Goal: Task Accomplishment & Management: Use online tool/utility

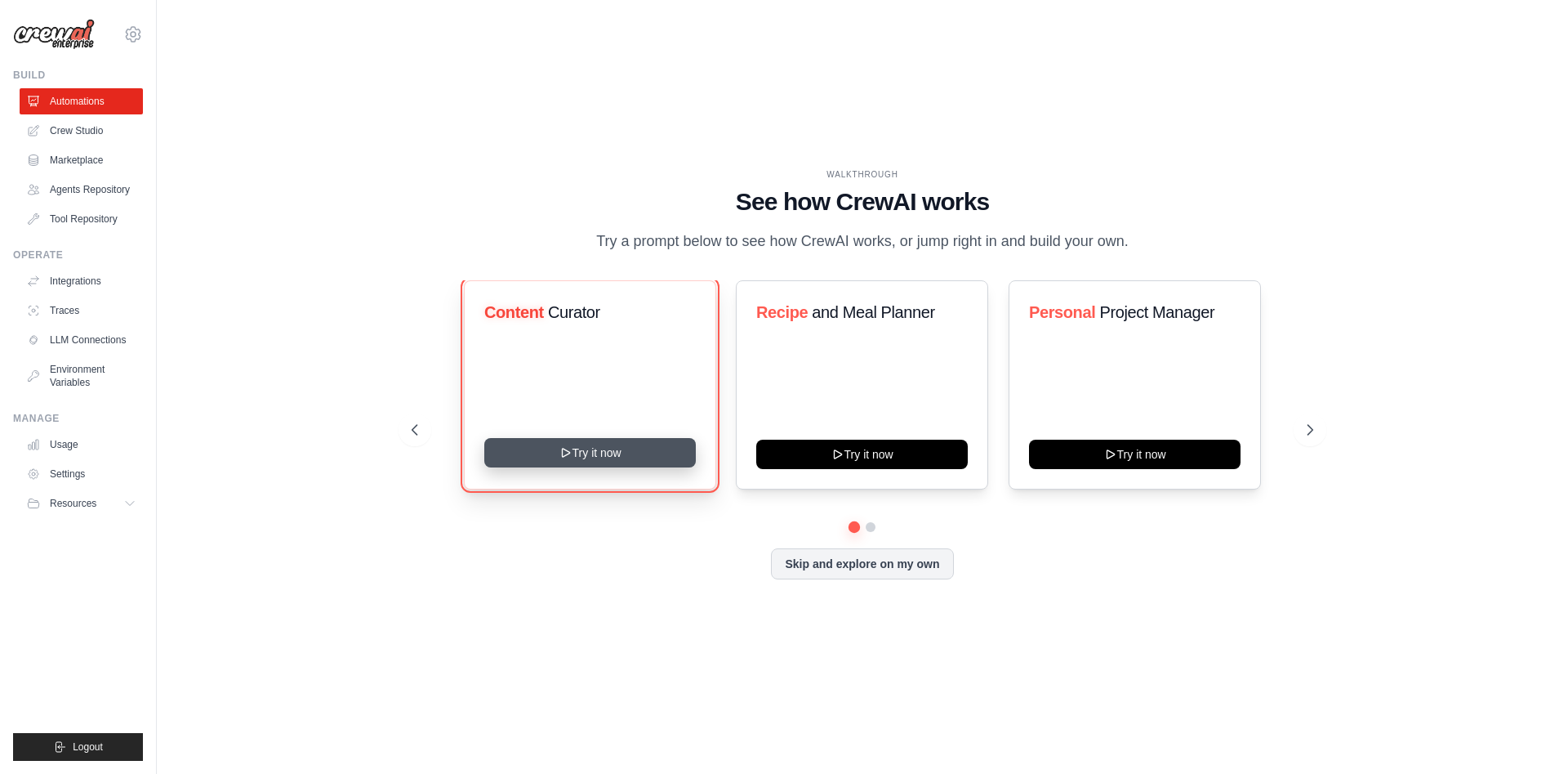
click at [655, 454] on button "Try it now" at bounding box center [590, 452] width 211 height 29
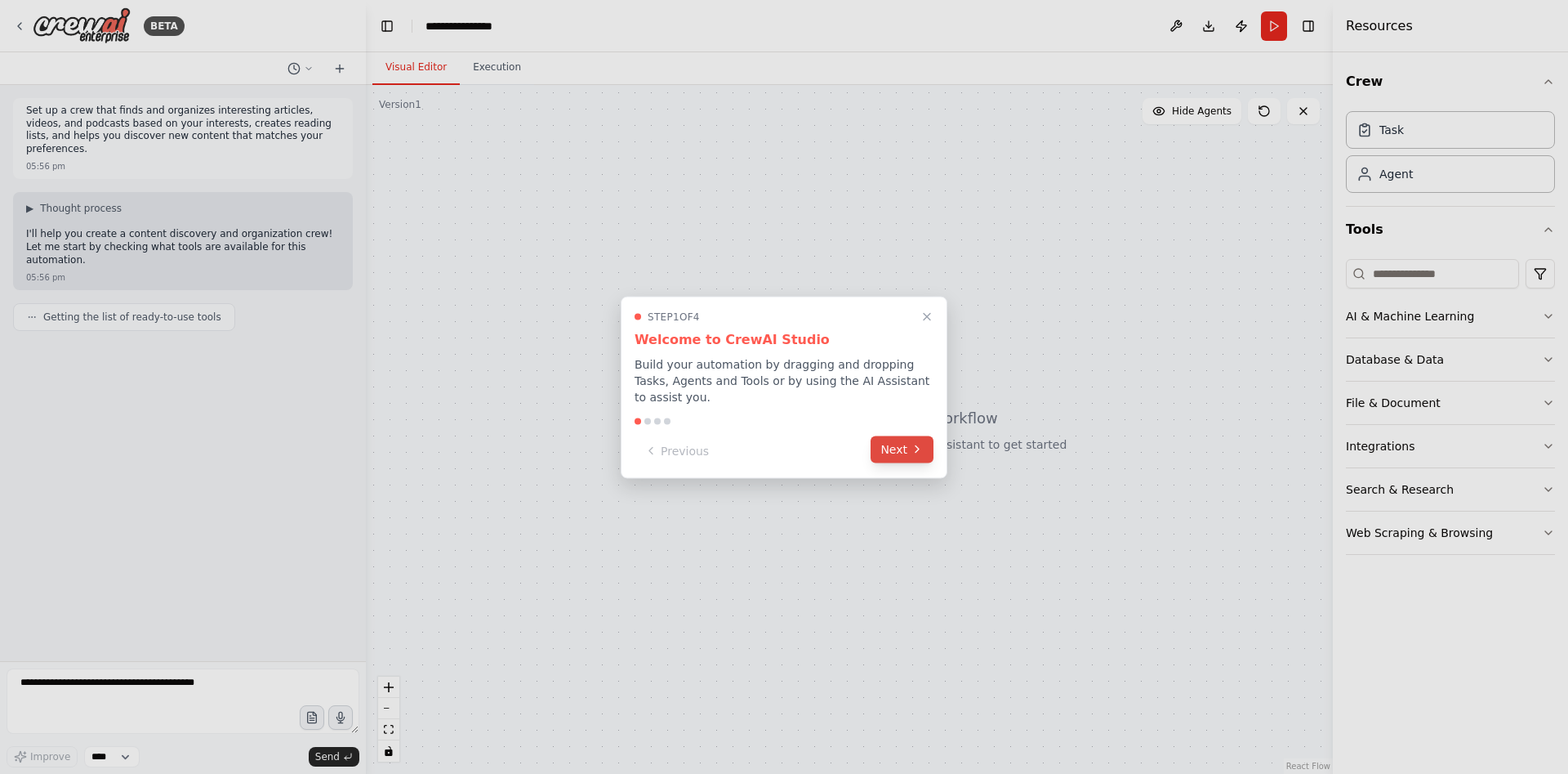
click at [886, 445] on button "Next" at bounding box center [902, 449] width 62 height 27
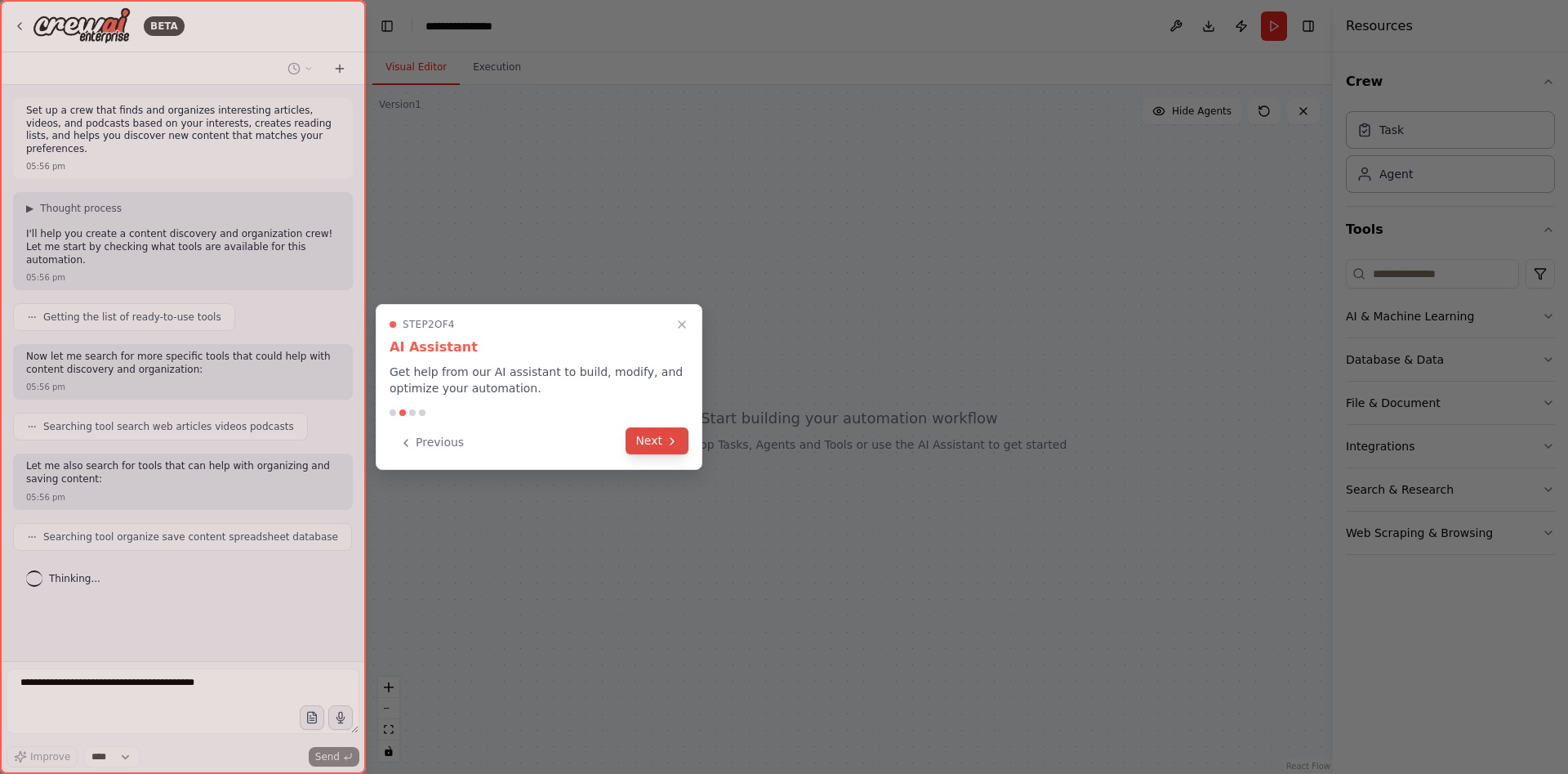
click at [651, 445] on button "Next" at bounding box center [657, 441] width 62 height 27
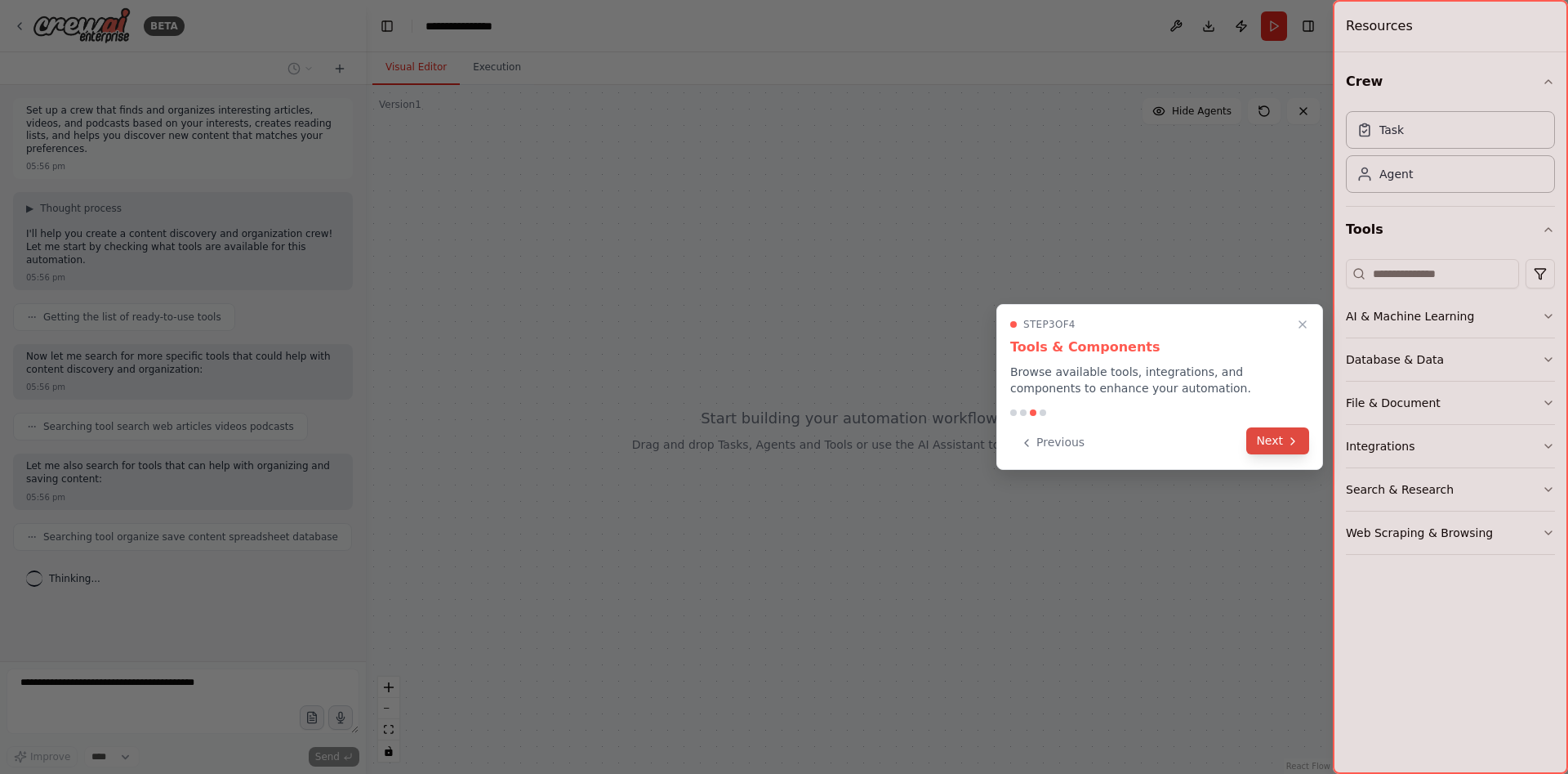
click at [1285, 440] on button "Next" at bounding box center [1278, 441] width 62 height 27
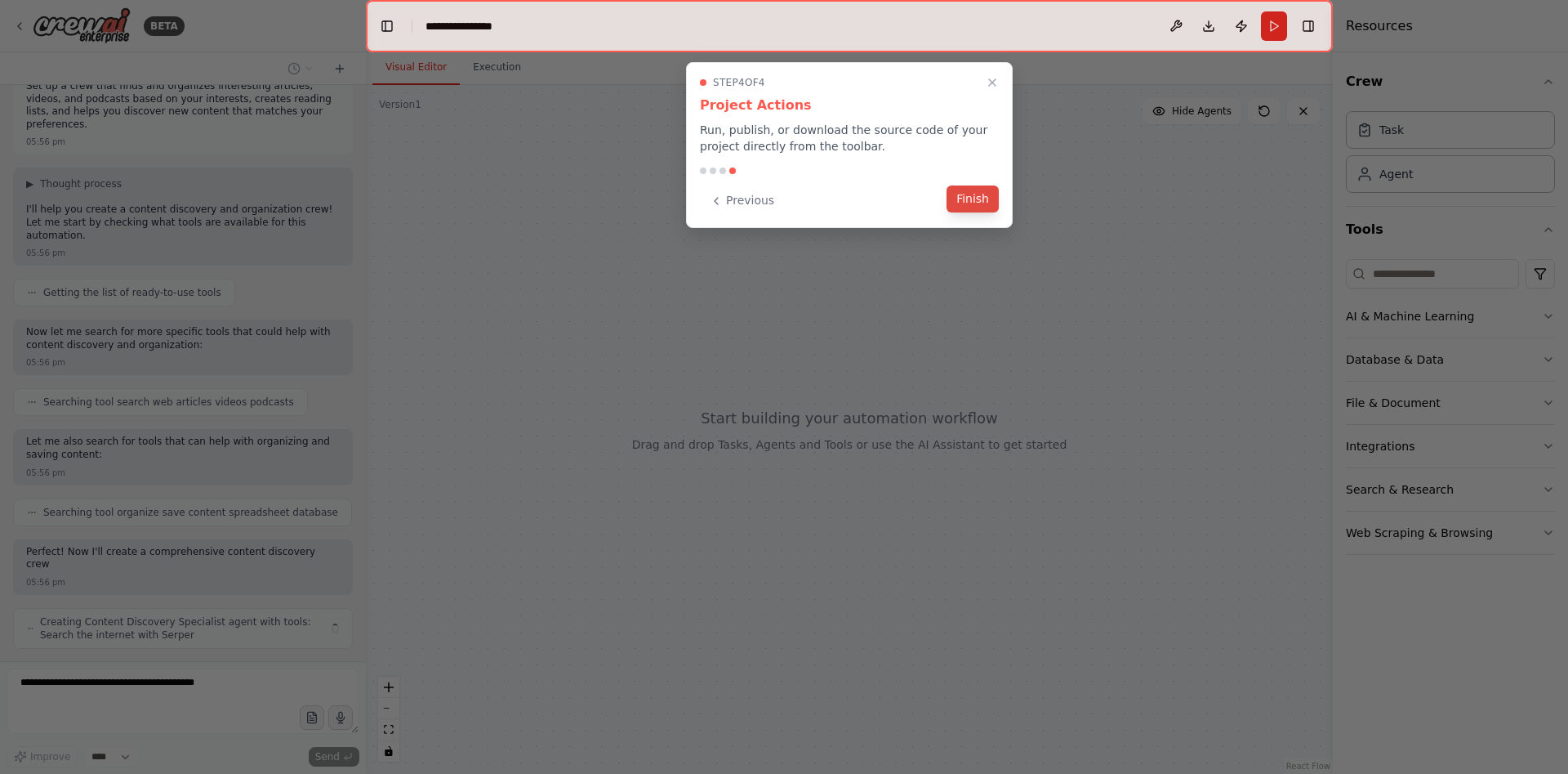
scroll to position [38, 0]
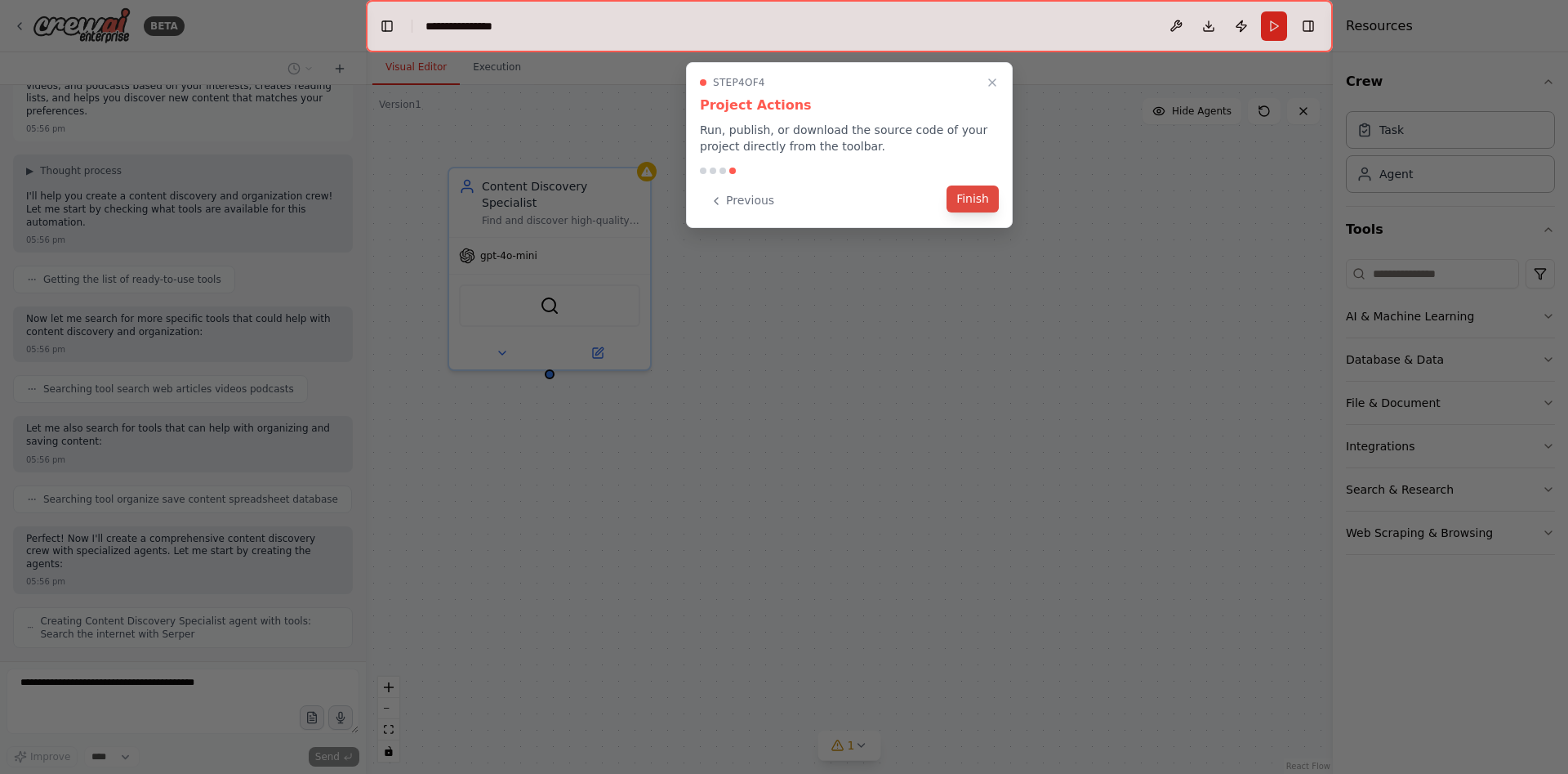
click at [976, 205] on button "Finish" at bounding box center [972, 199] width 52 height 27
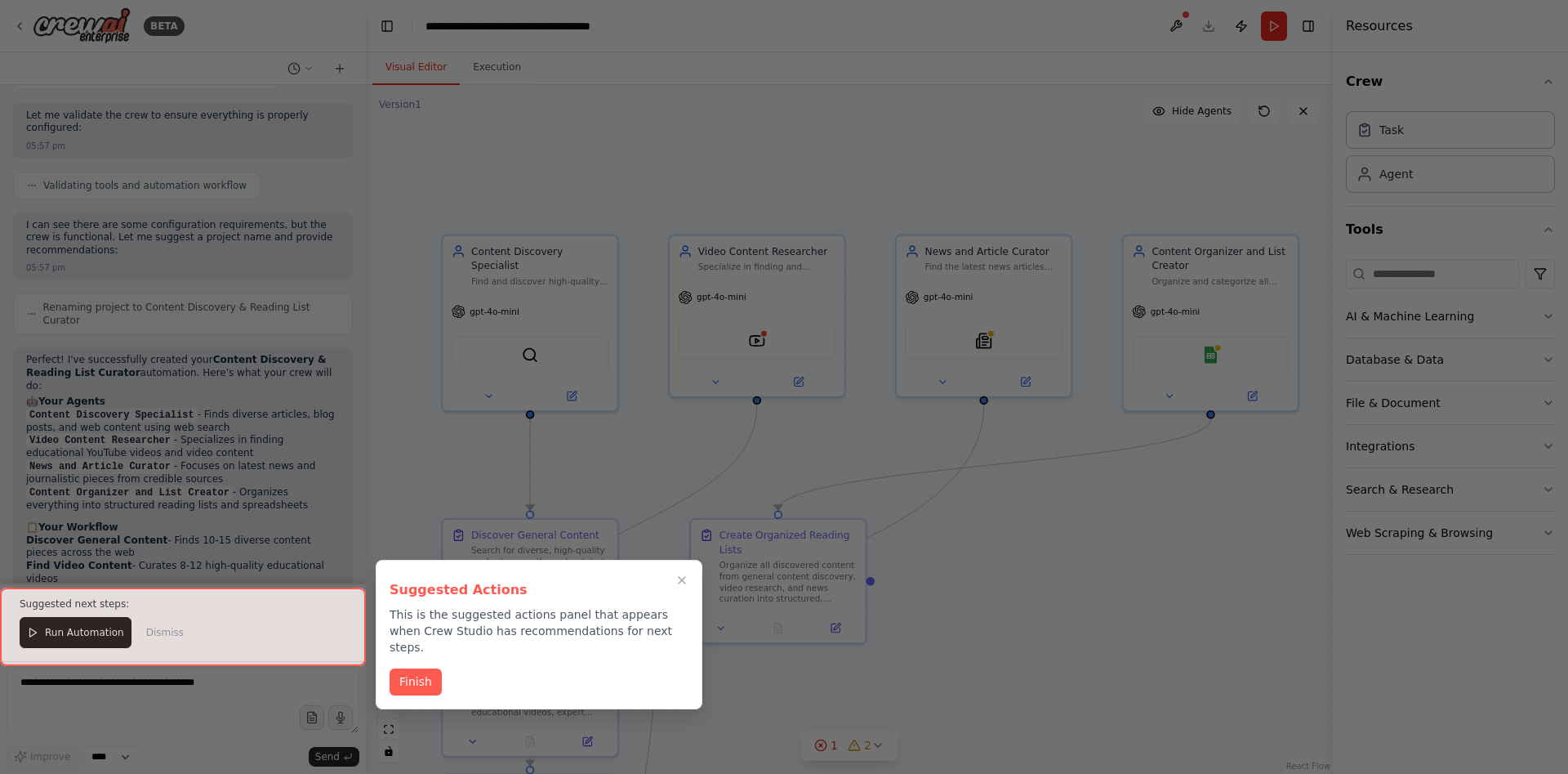
scroll to position [1198, 0]
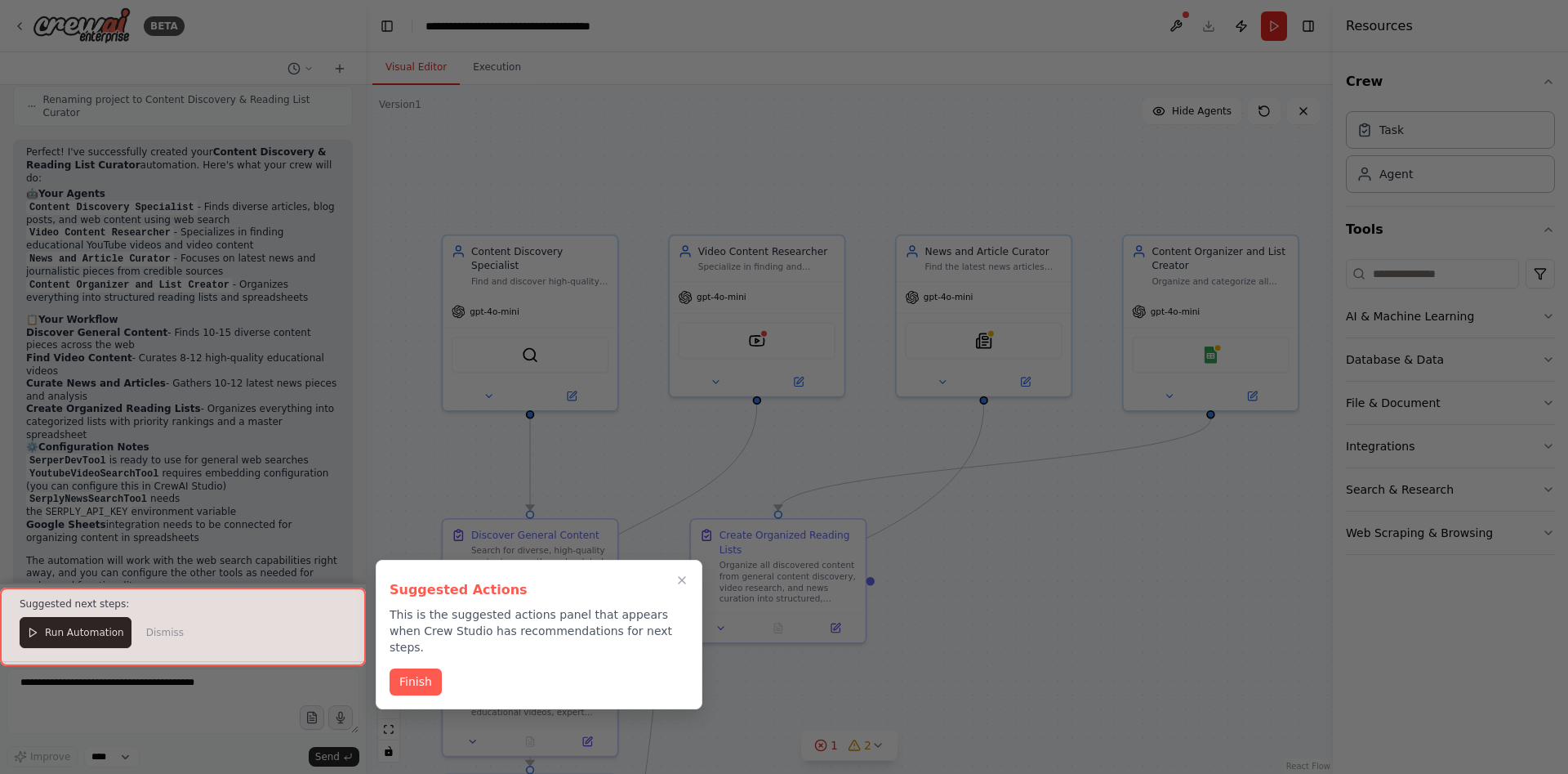
click at [76, 630] on div at bounding box center [183, 626] width 366 height 79
click at [425, 670] on button "Finish" at bounding box center [416, 680] width 52 height 27
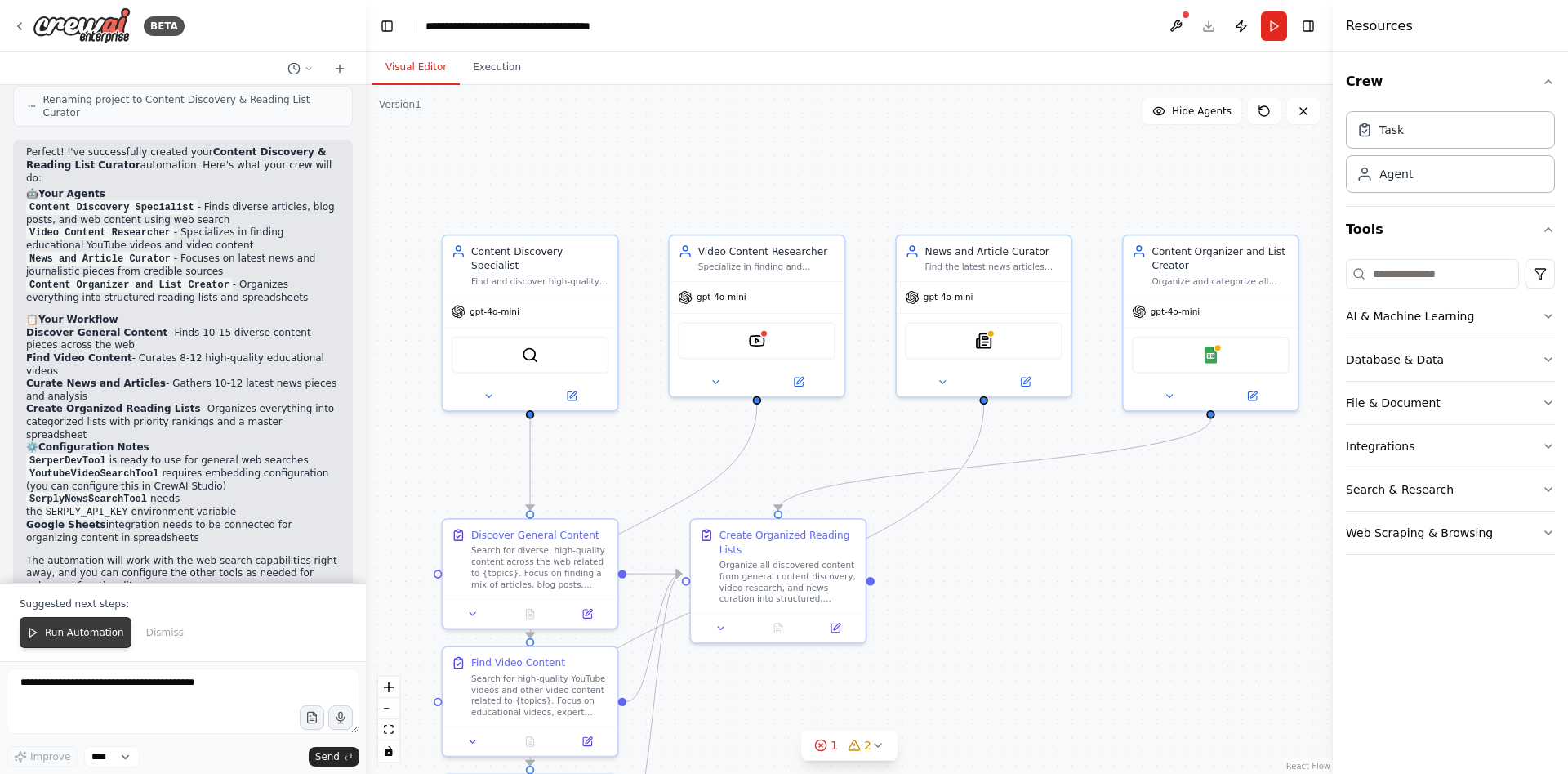
click at [88, 639] on span "Run Automation" at bounding box center [84, 633] width 80 height 13
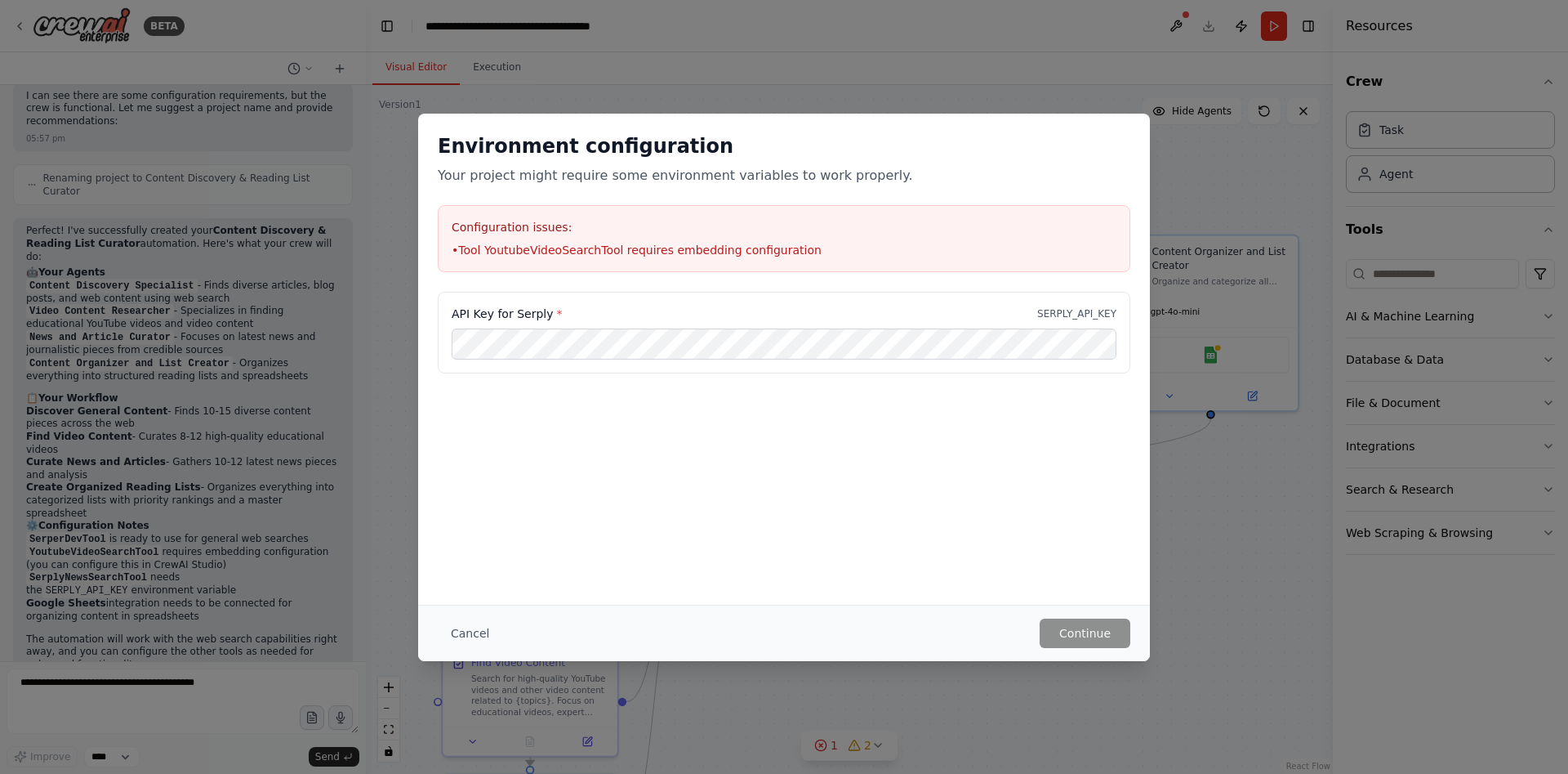
click at [1186, 204] on div "Environment configuration Your project might require some environment variables…" at bounding box center [784, 387] width 1568 height 774
click at [469, 633] on button "Cancel" at bounding box center [470, 633] width 64 height 29
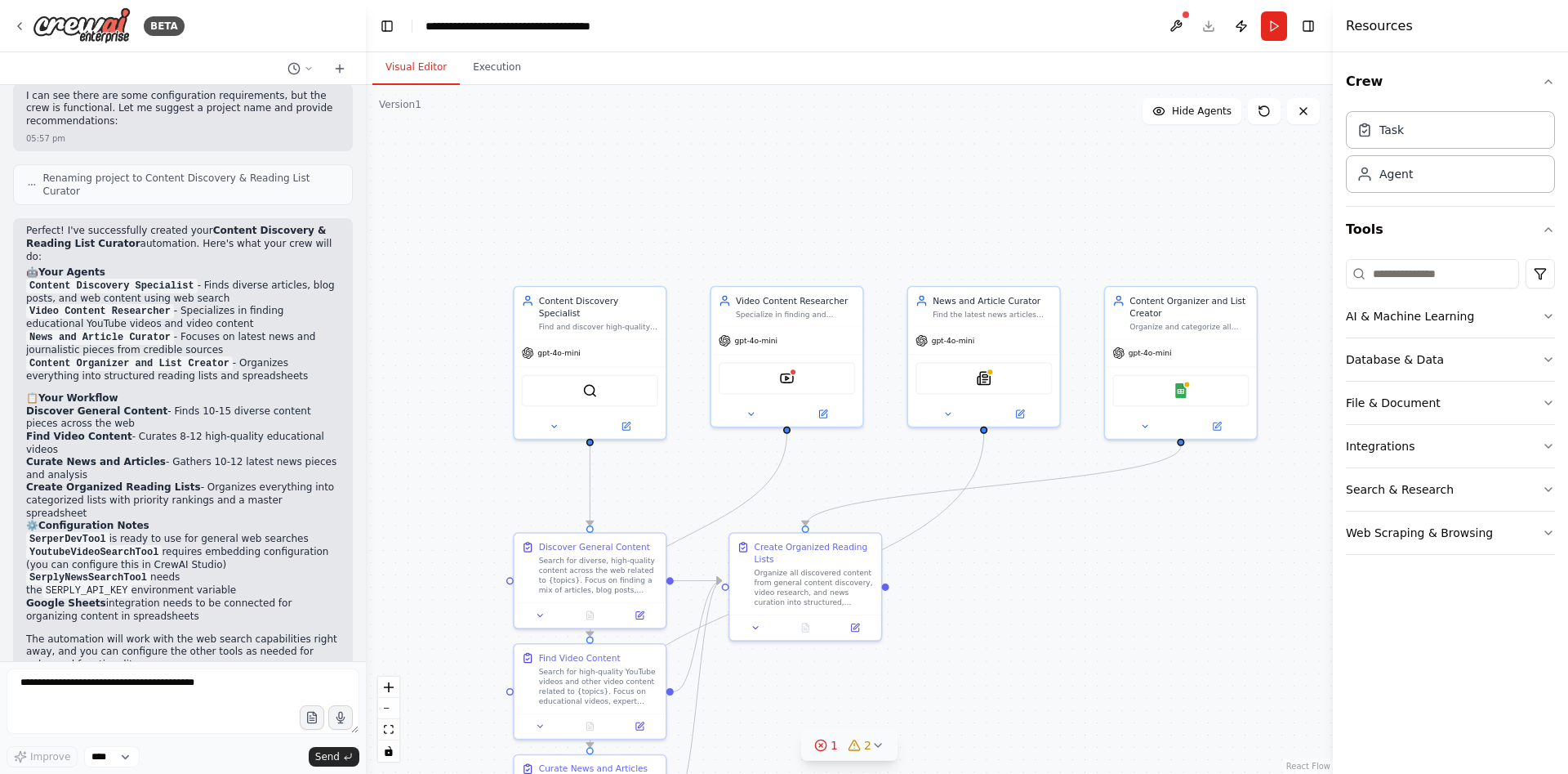
click at [872, 748] on icon at bounding box center [879, 746] width 13 height 13
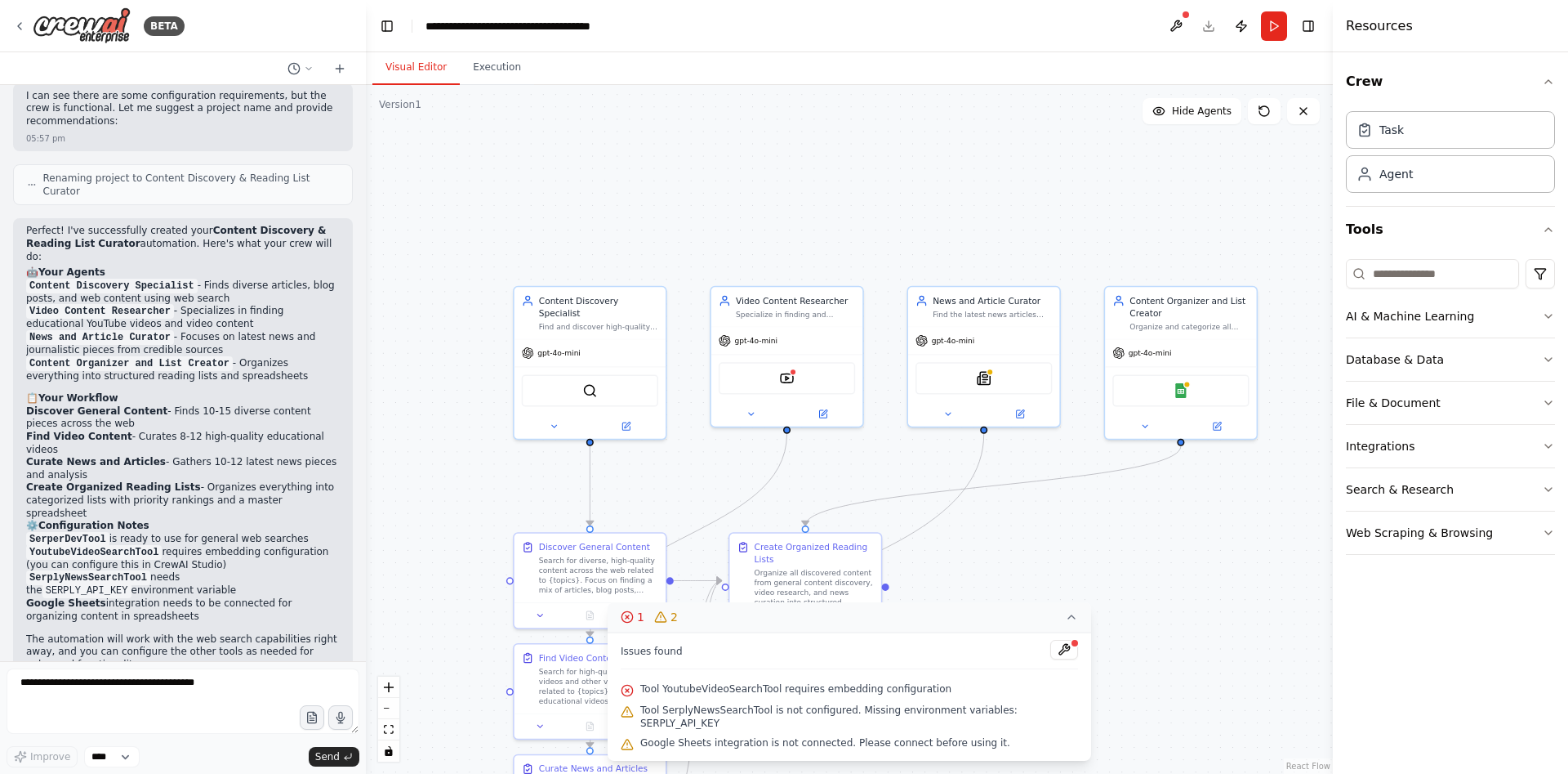
click at [1092, 507] on div ".deletable-edge-delete-btn { width: 20px; height: 20px; border: 0px solid #ffff…" at bounding box center [849, 429] width 967 height 689
